Goal: Information Seeking & Learning: Learn about a topic

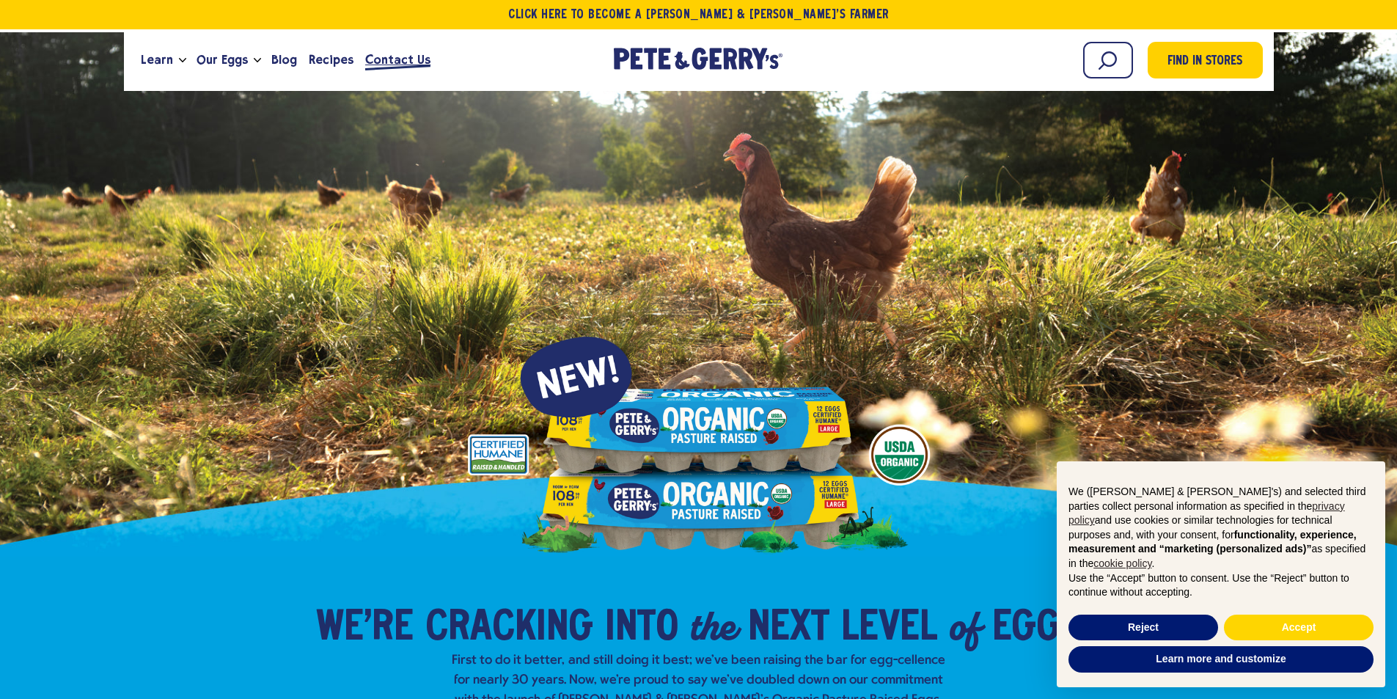
click at [395, 62] on span "Contact Us" at bounding box center [397, 60] width 65 height 18
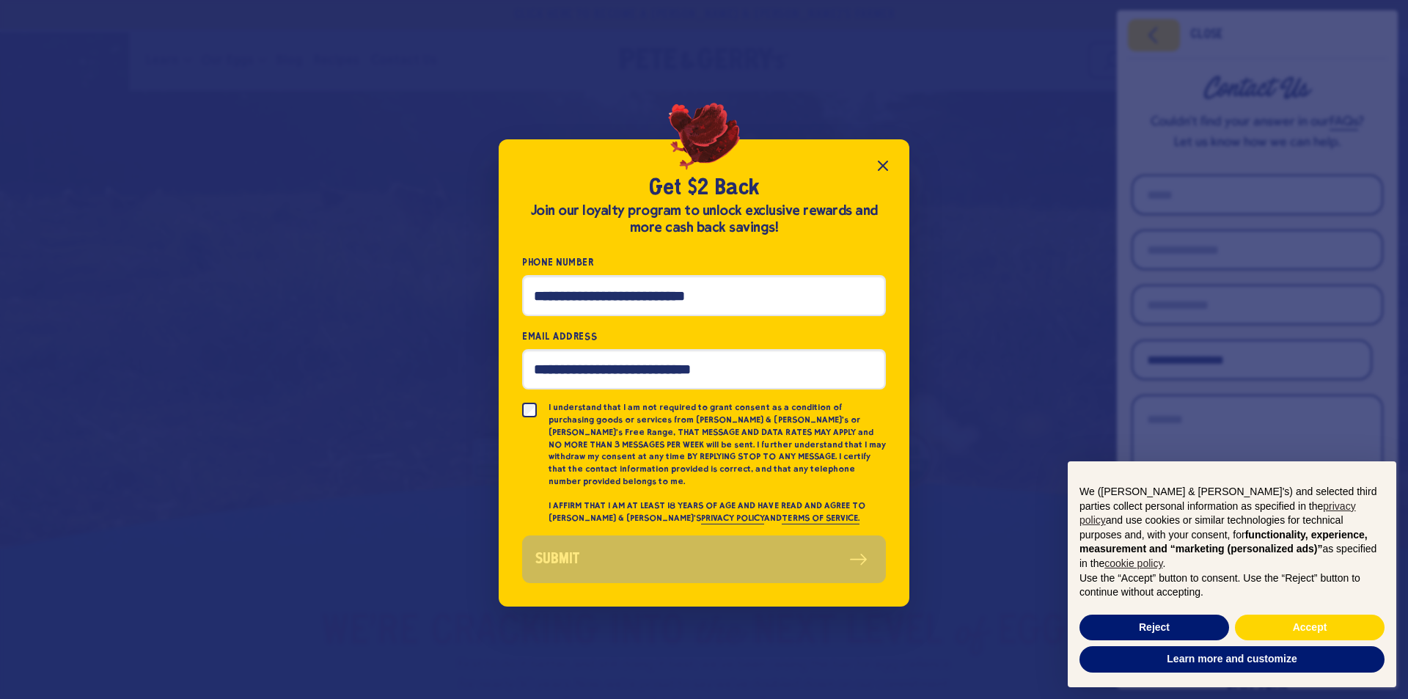
click at [878, 167] on icon "Close popup" at bounding box center [882, 165] width 9 height 9
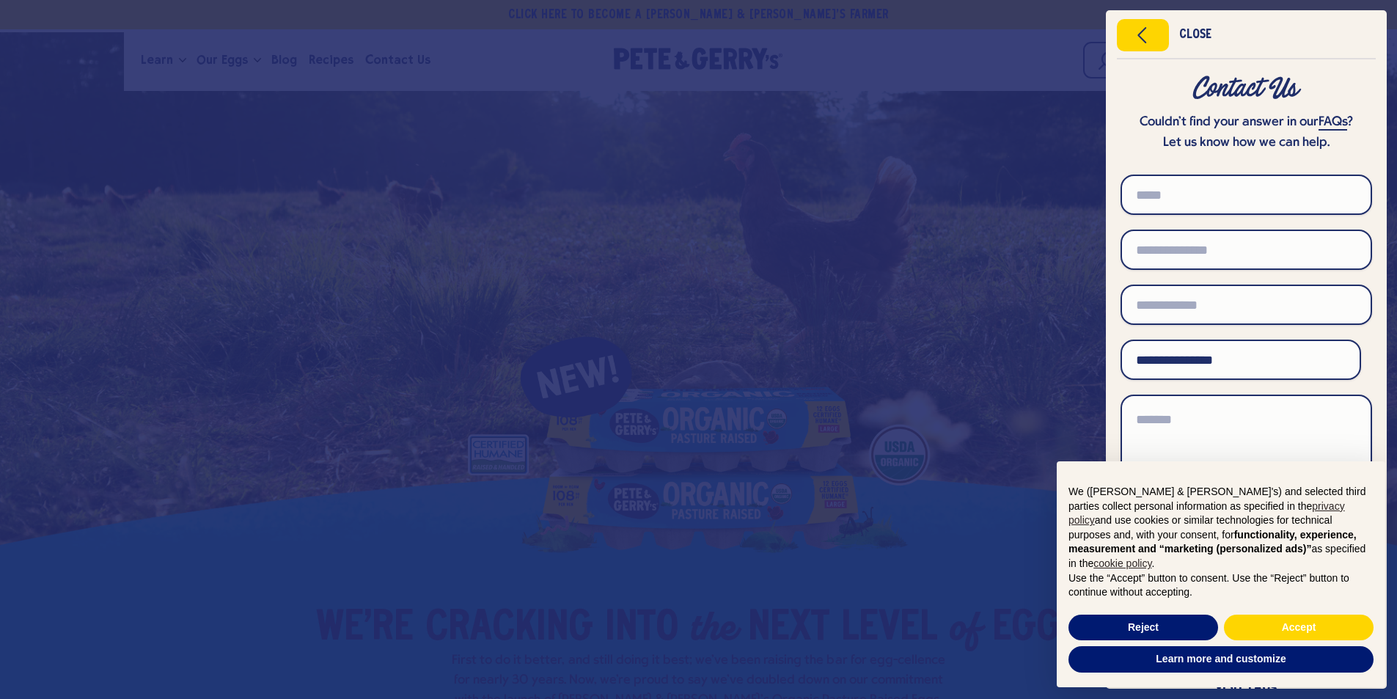
click at [1184, 33] on div "Close" at bounding box center [1195, 35] width 32 height 10
click at [1145, 37] on icon "Close menu" at bounding box center [1142, 35] width 37 height 22
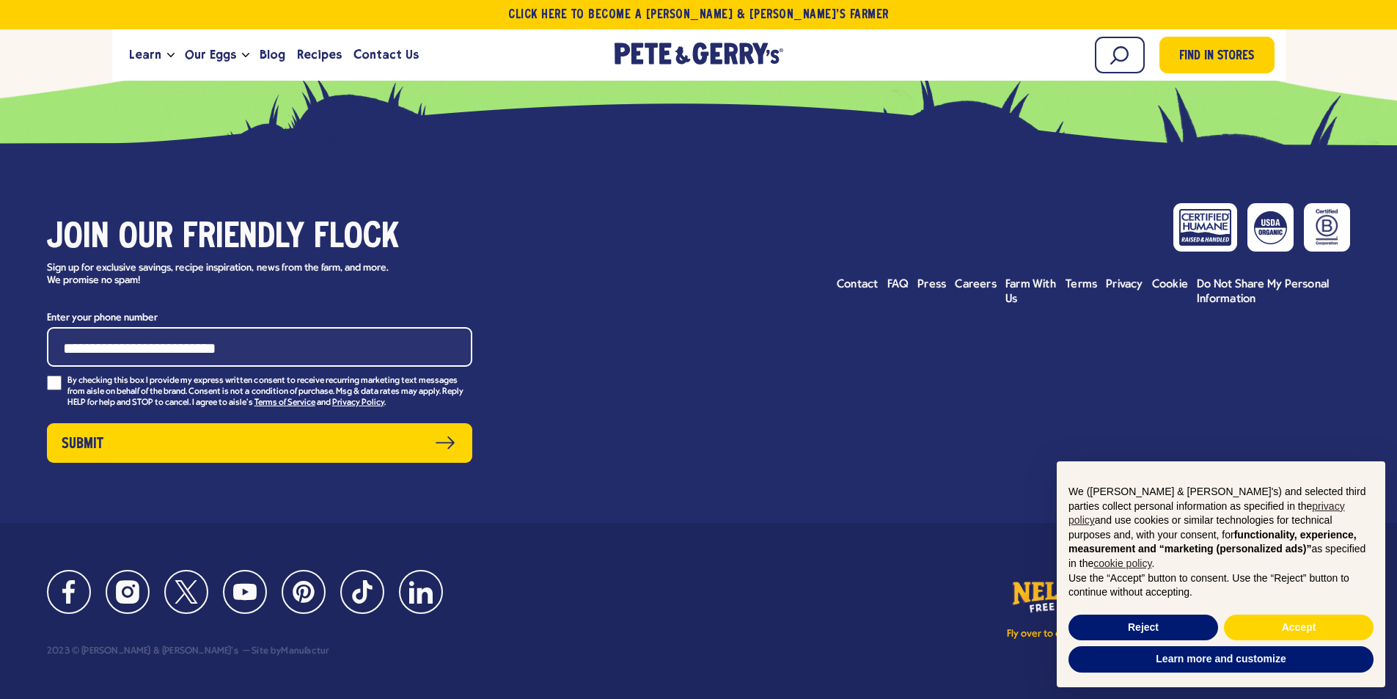
scroll to position [7382, 0]
click at [973, 290] on span "Careers" at bounding box center [976, 285] width 42 height 12
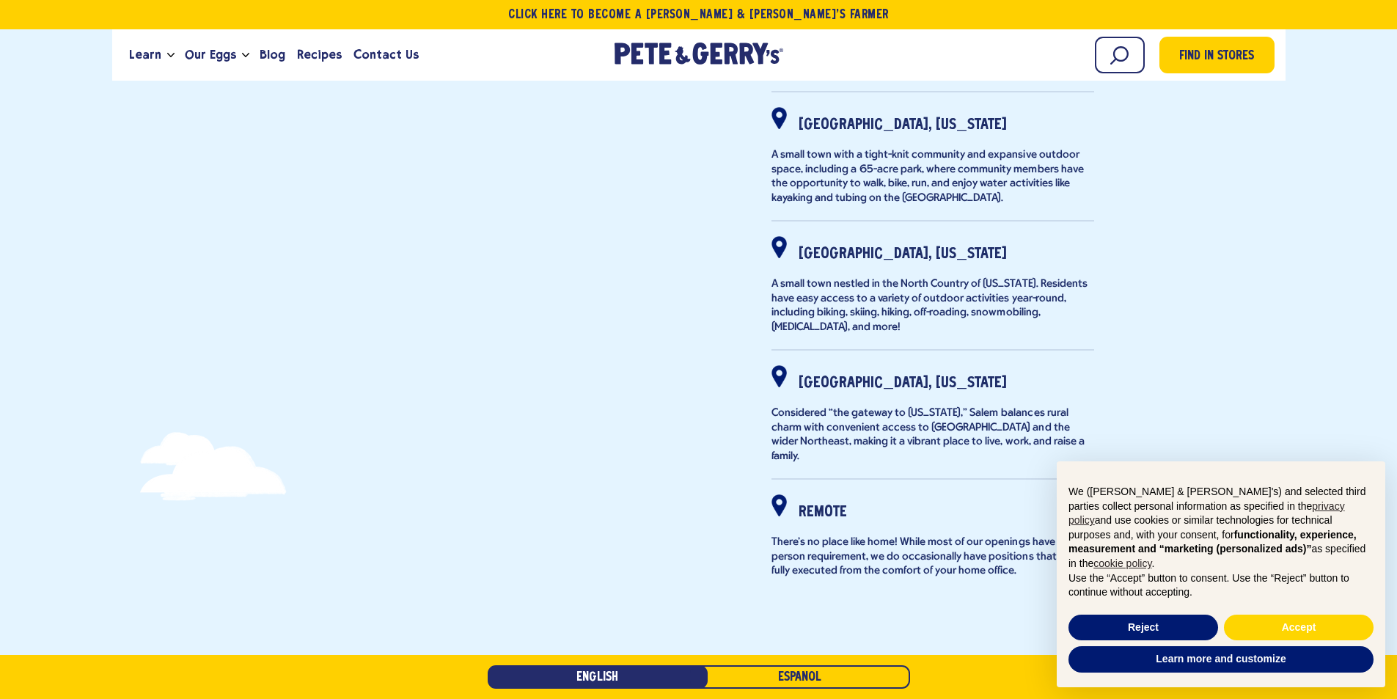
scroll to position [807, 0]
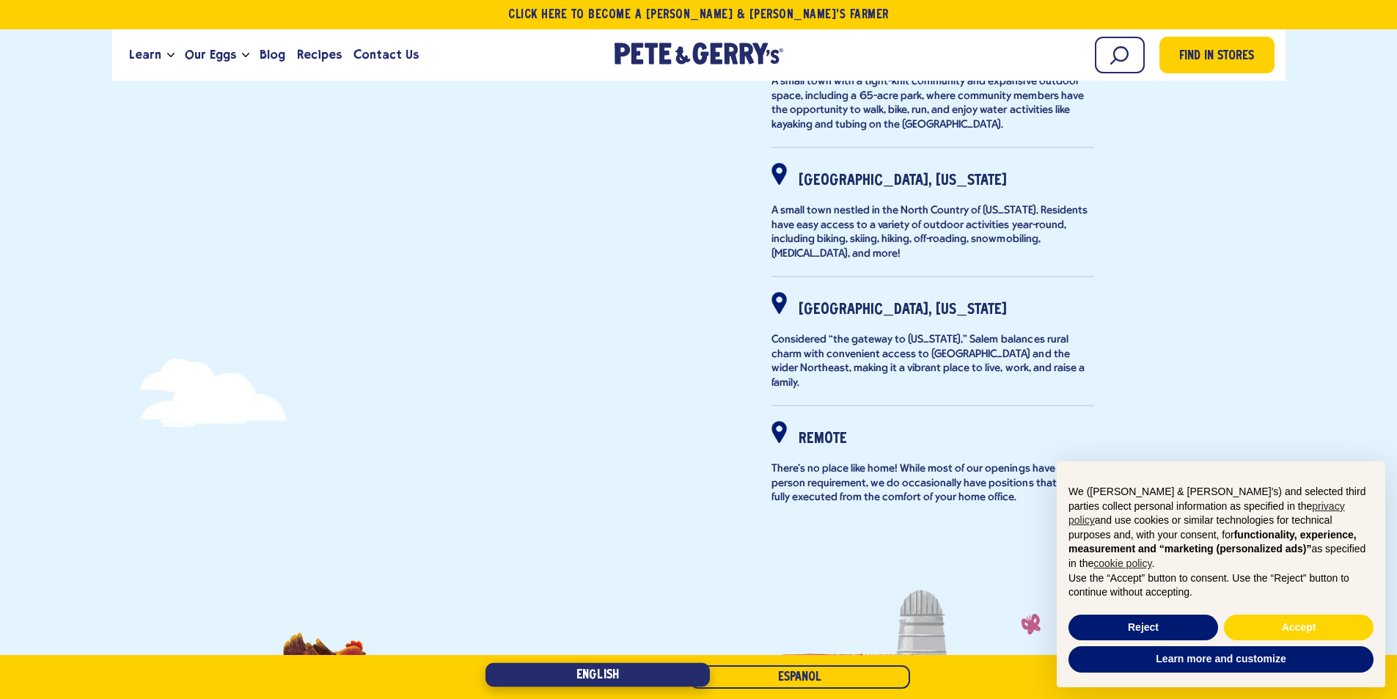
click at [659, 676] on link "English" at bounding box center [597, 675] width 224 height 24
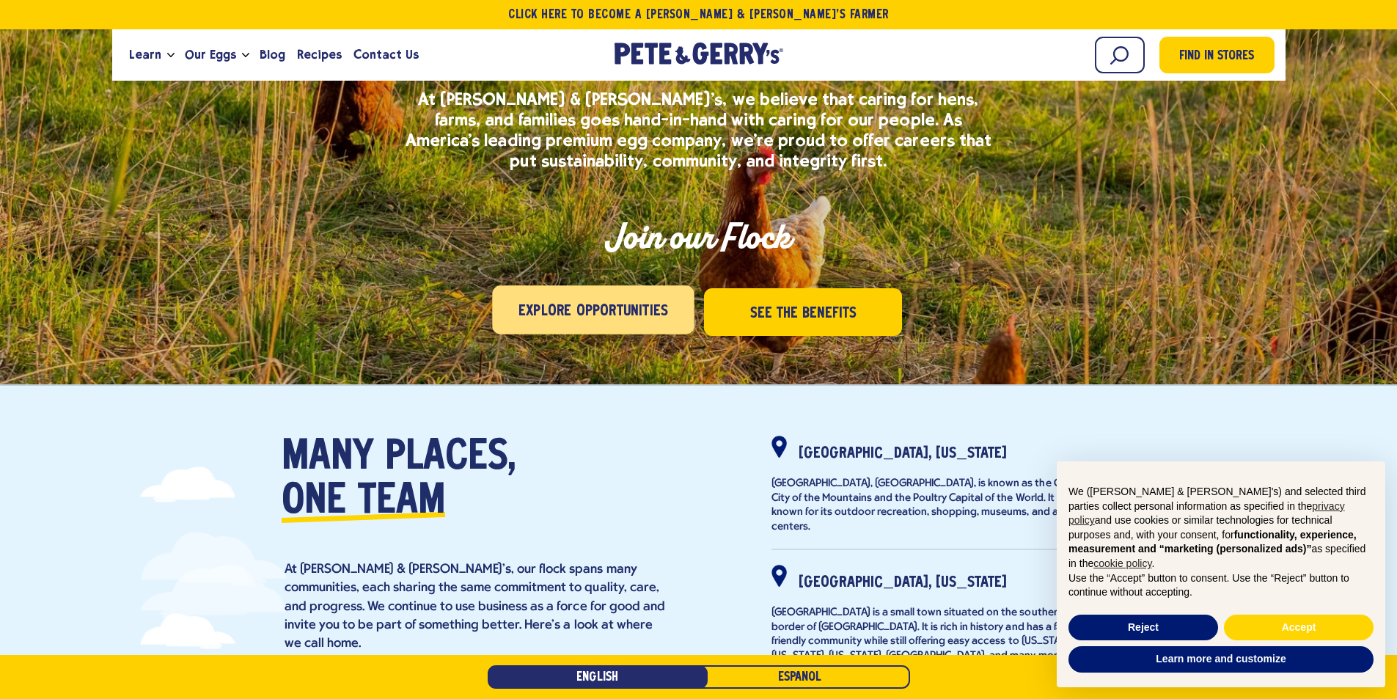
click at [631, 311] on span "Explore Opportunities" at bounding box center [593, 311] width 150 height 23
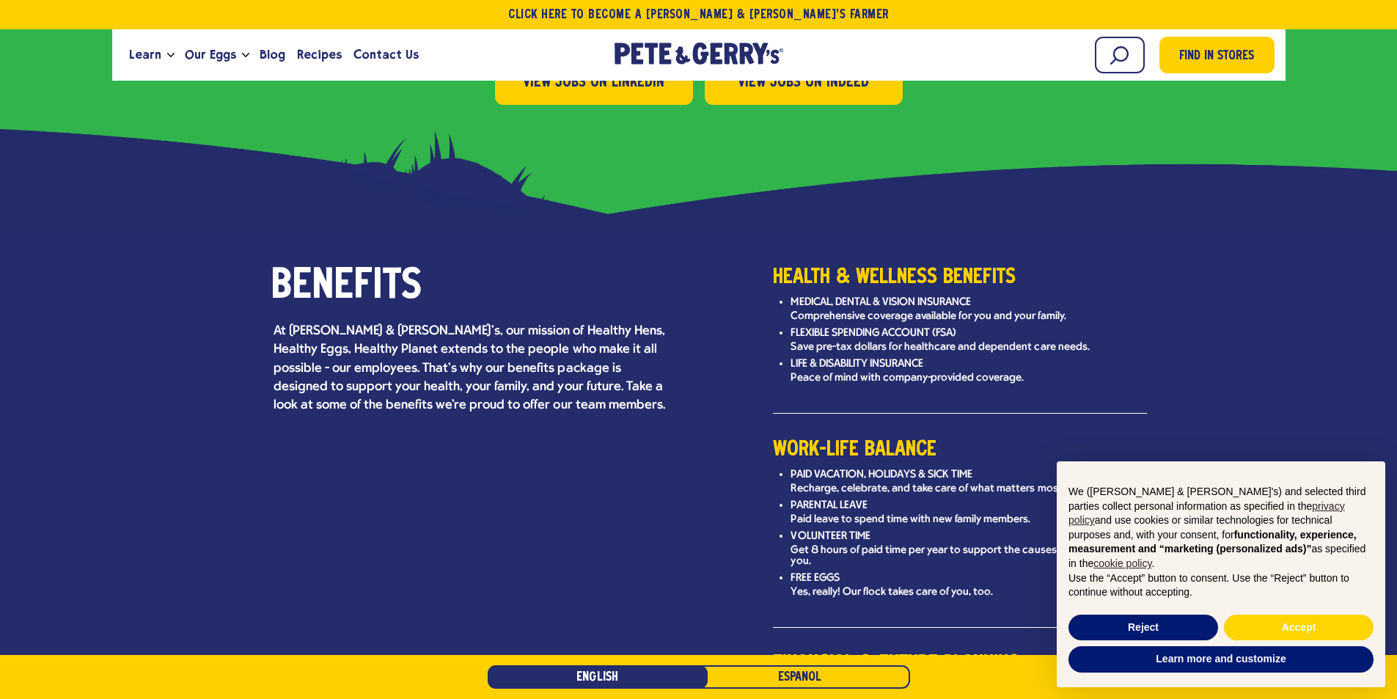
scroll to position [1718, 0]
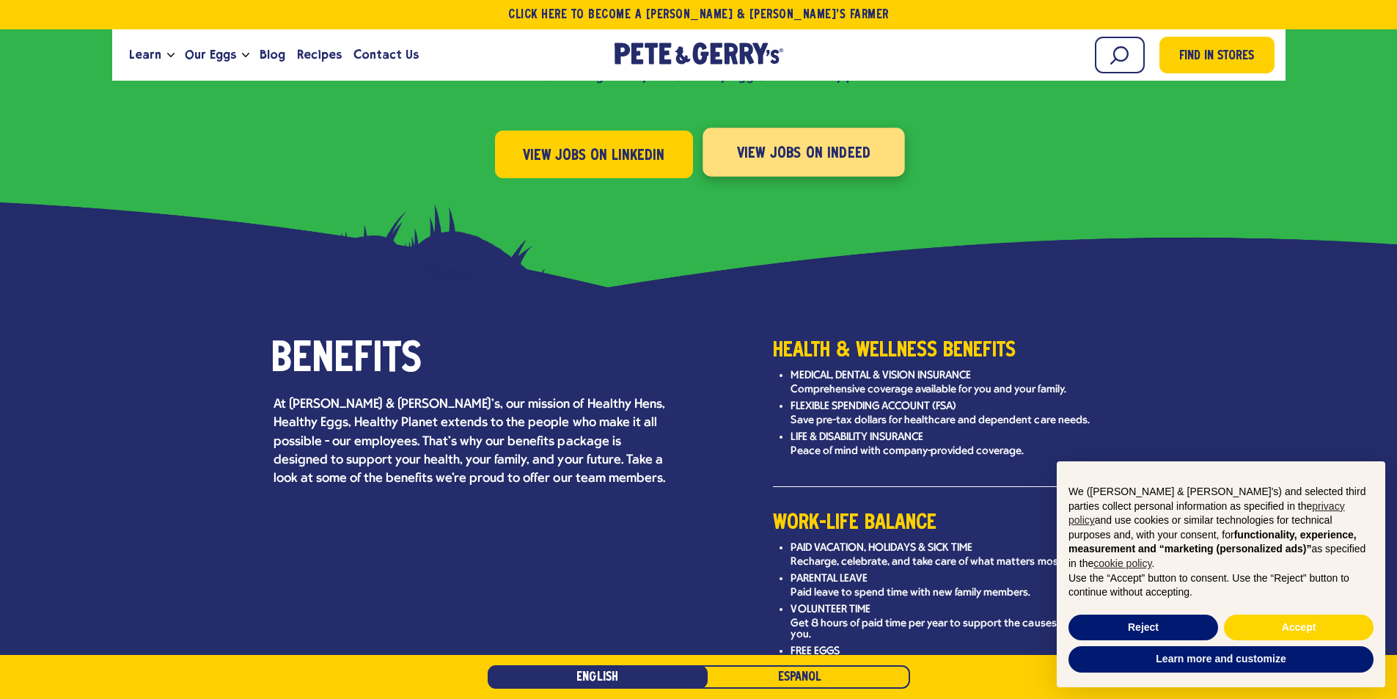
click at [767, 142] on span "View Jobs on Indeed" at bounding box center [803, 153] width 134 height 23
